Goal: Register for event/course

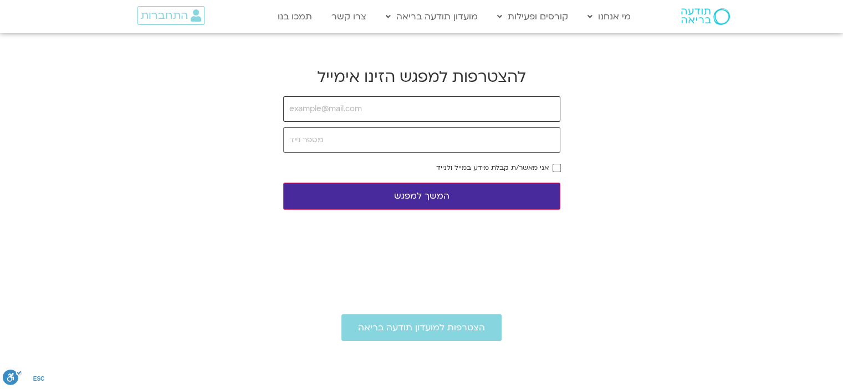
click at [550, 106] on input "email" at bounding box center [421, 108] width 277 height 25
type input "I"
type input "u"
type input "[EMAIL_ADDRESS][DOMAIN_NAME]"
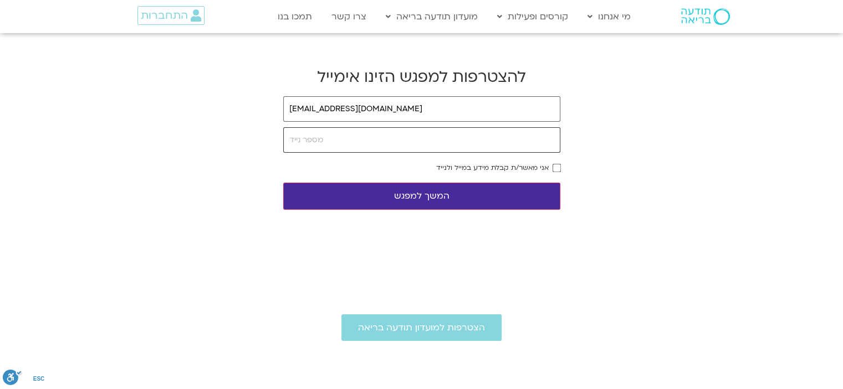
click at [526, 134] on input "tel" at bounding box center [421, 139] width 277 height 25
type input "0507447473"
click at [434, 198] on button "המשך למפגש" at bounding box center [421, 196] width 277 height 27
click at [418, 198] on button "המשך למפגש" at bounding box center [421, 196] width 277 height 27
click at [419, 198] on button "המשך למפגש" at bounding box center [421, 196] width 277 height 27
